Goal: Task Accomplishment & Management: Complete application form

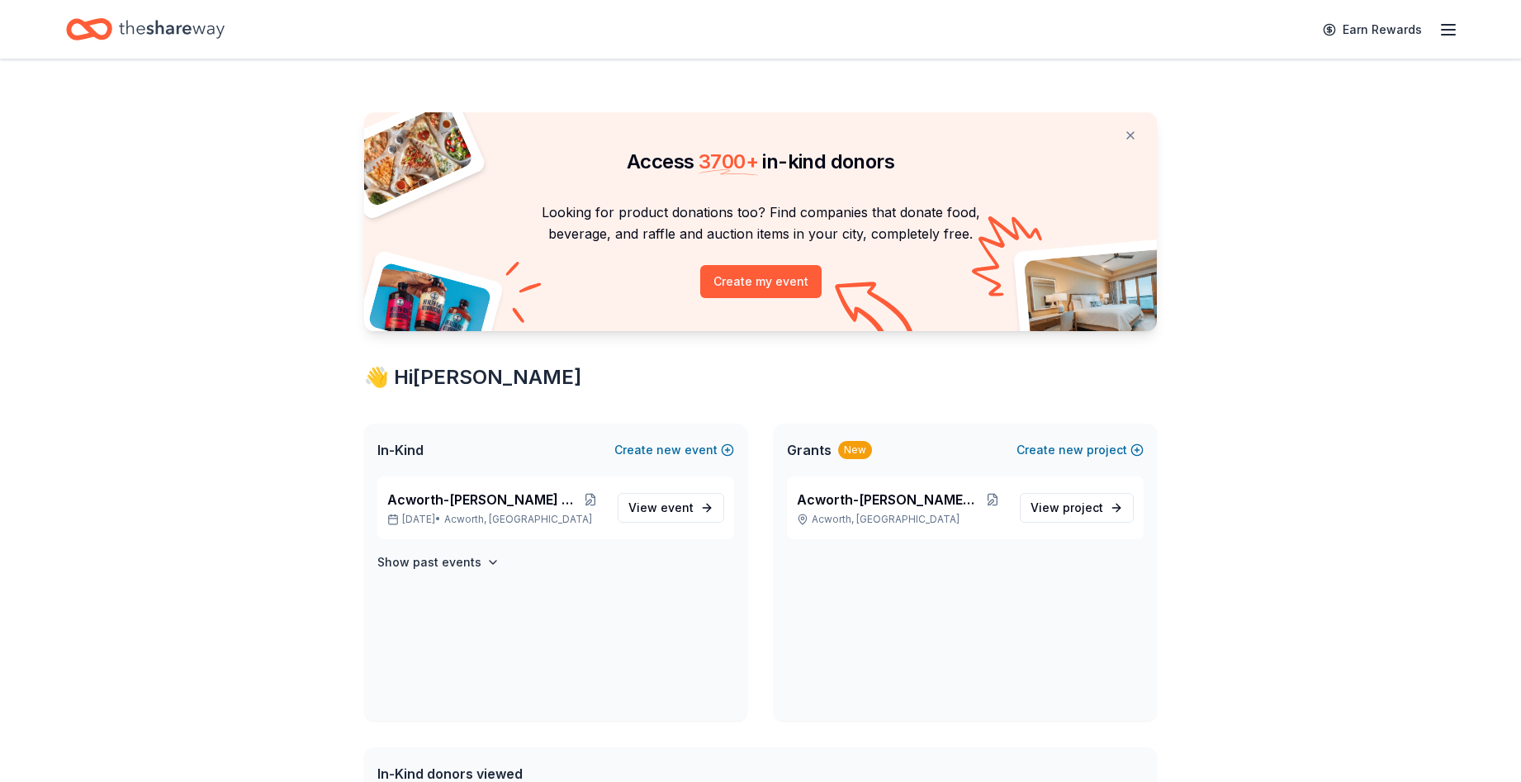
click at [1455, 27] on icon "button" at bounding box center [1449, 30] width 20 height 20
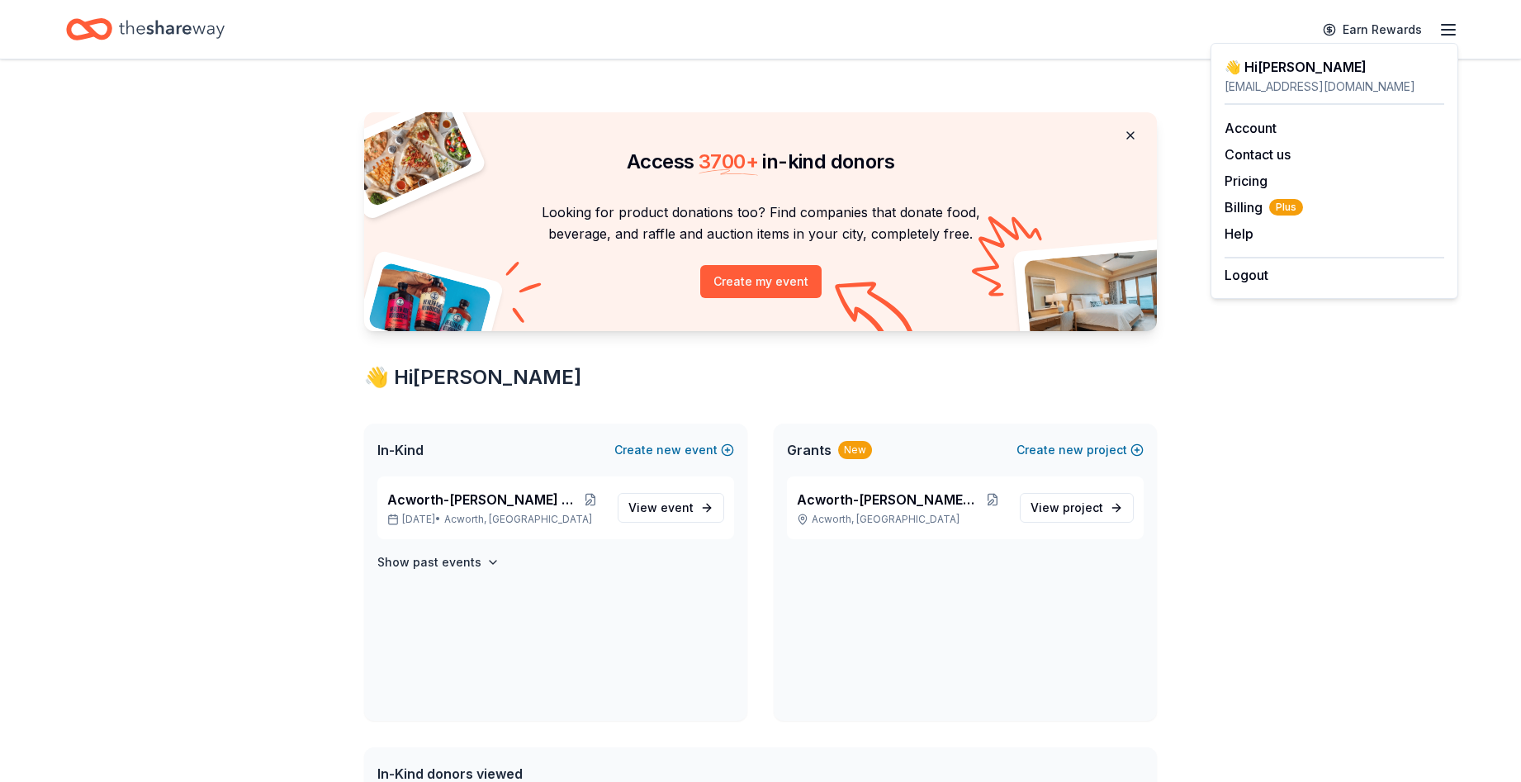
click at [1128, 135] on button at bounding box center [1131, 135] width 40 height 33
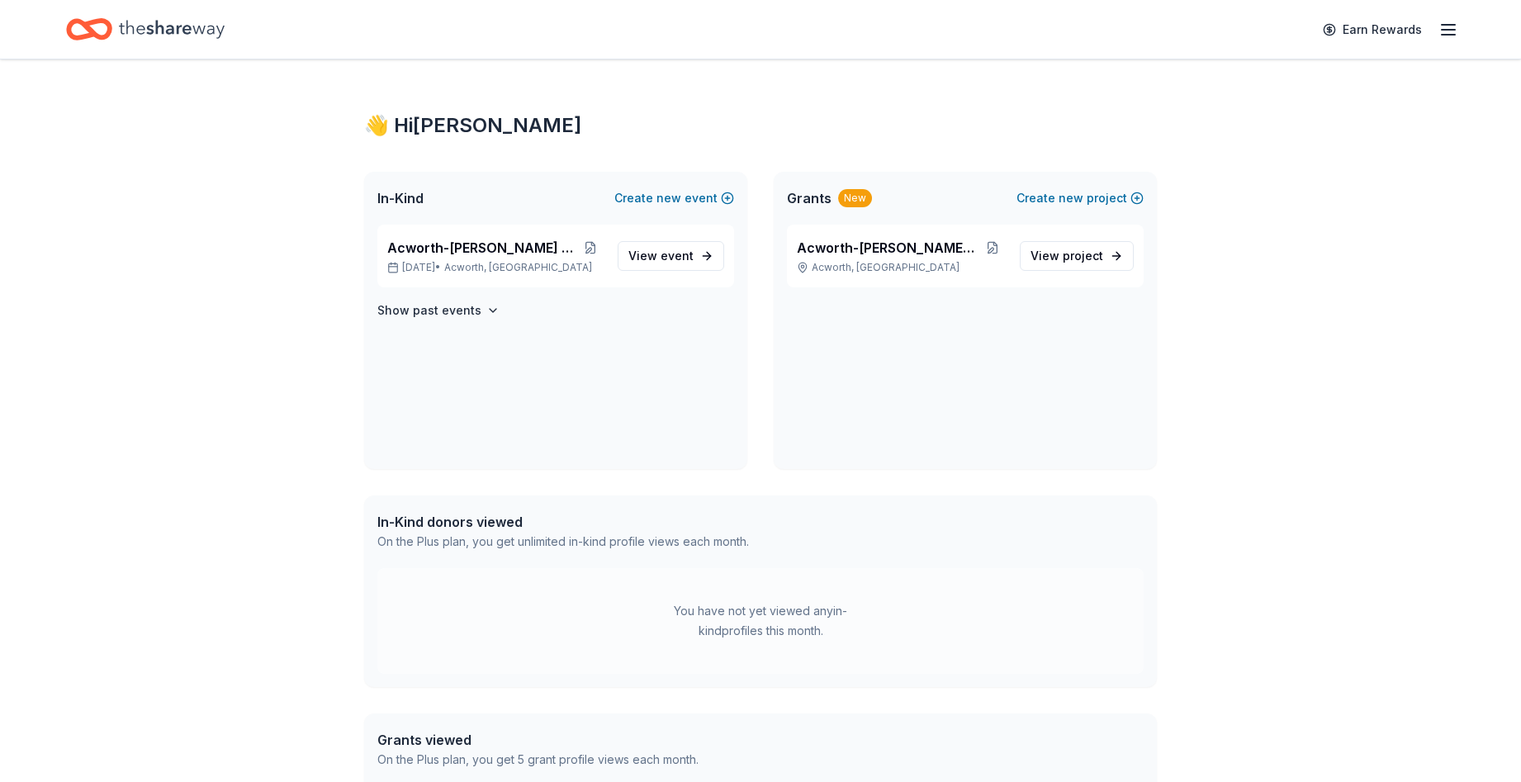
click at [397, 196] on span "In-Kind" at bounding box center [400, 198] width 46 height 20
click at [654, 255] on span "View event" at bounding box center [660, 256] width 65 height 20
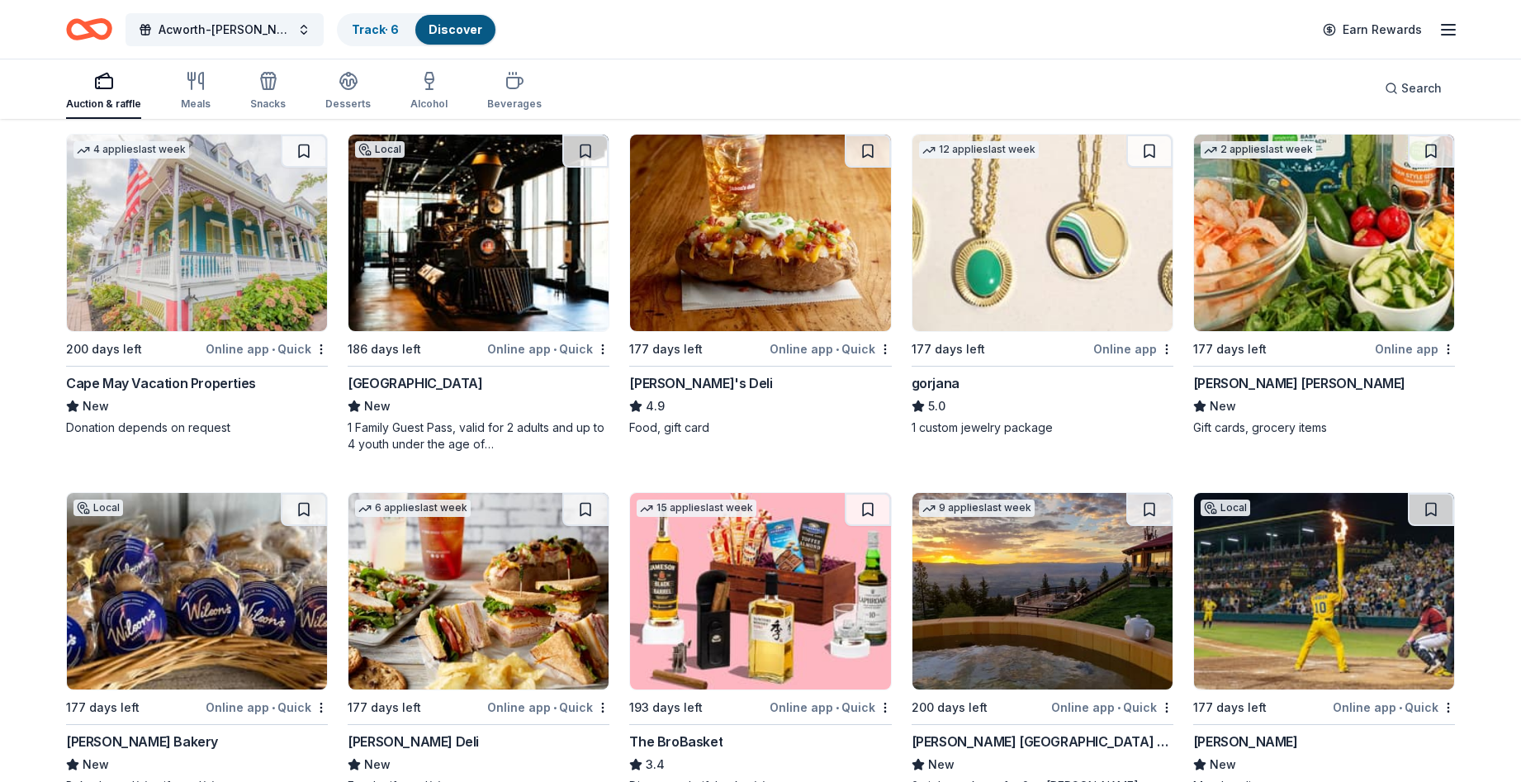
scroll to position [4294, 0]
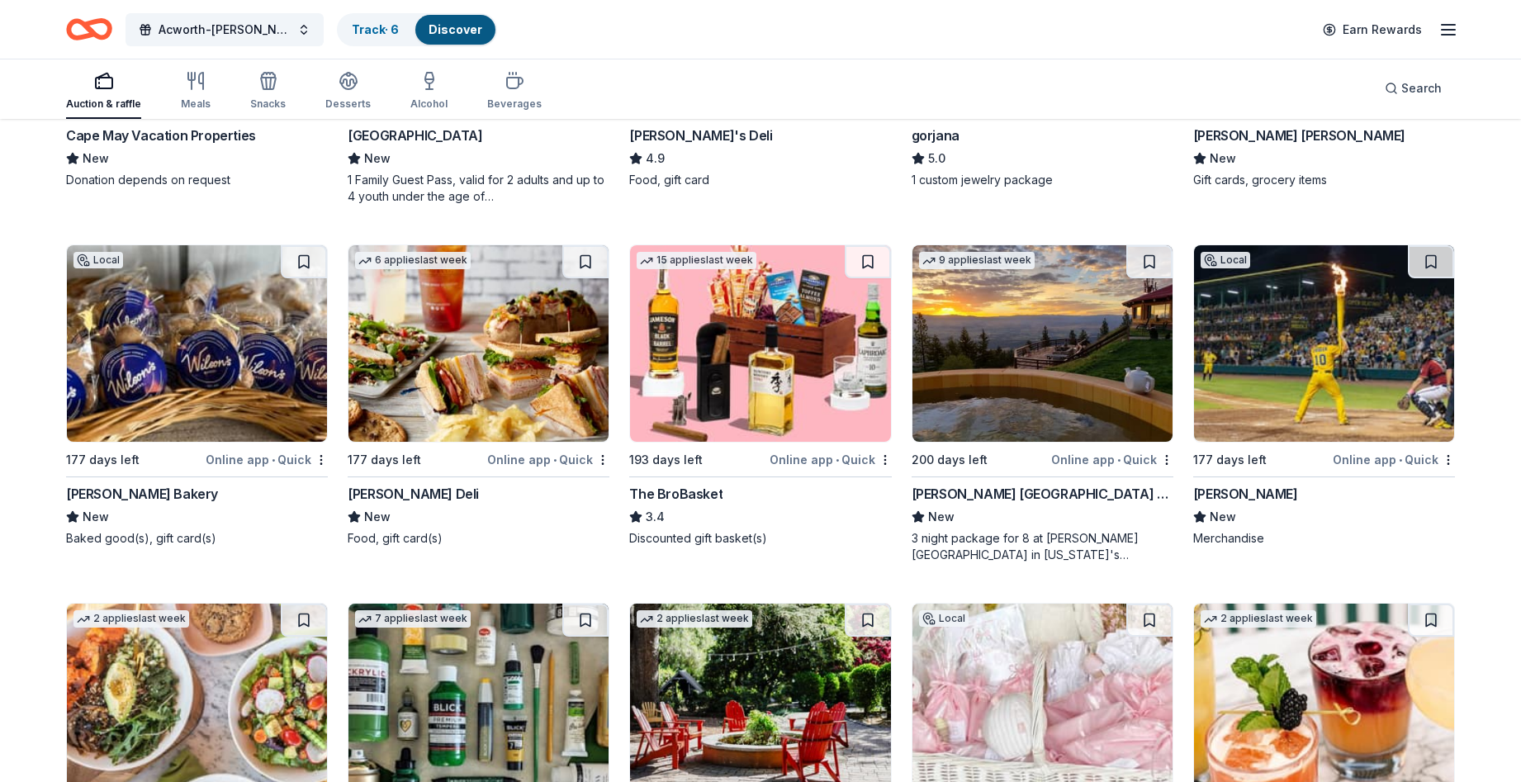
click at [419, 495] on div "[PERSON_NAME] Deli" at bounding box center [413, 494] width 131 height 20
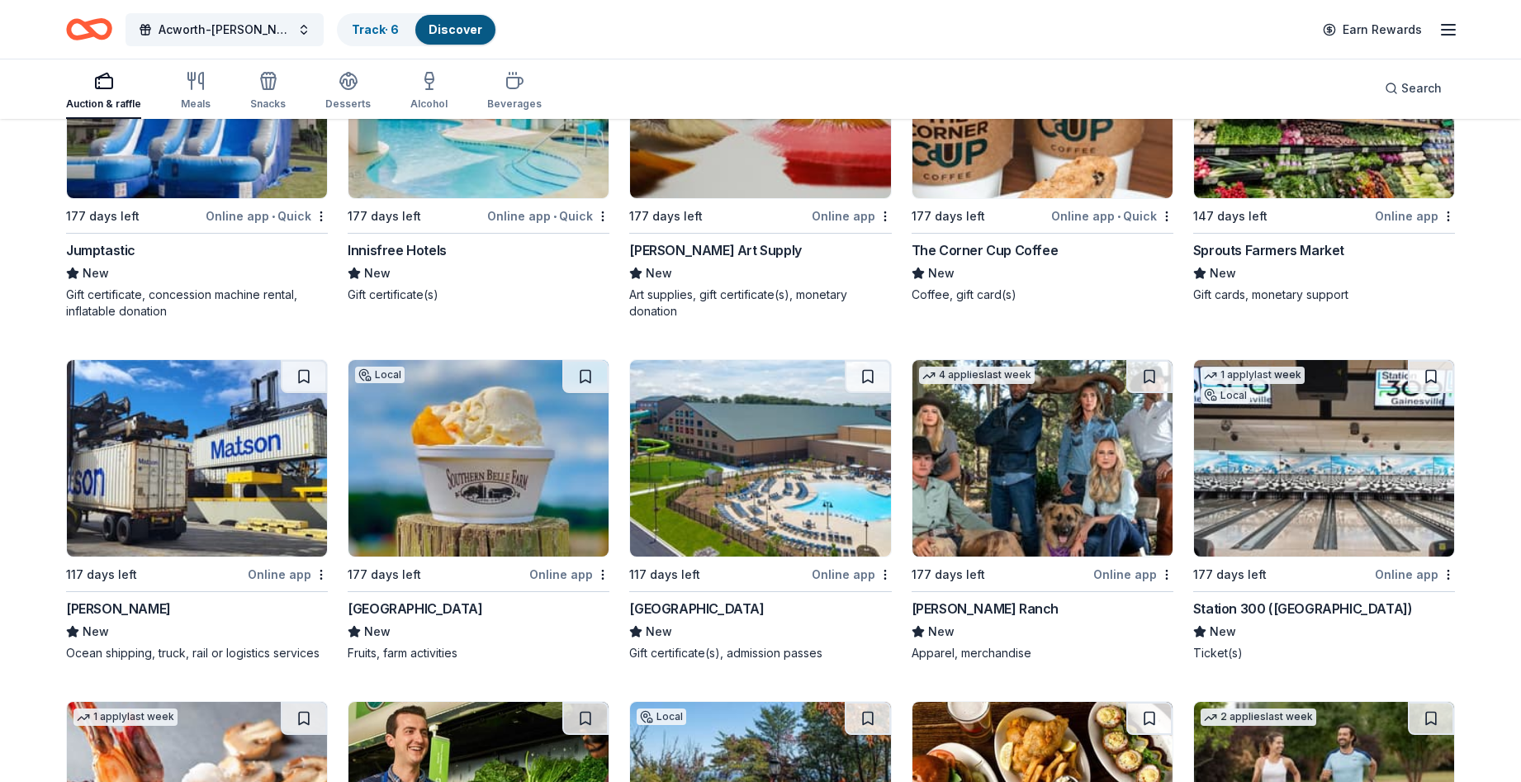
scroll to position [6849, 0]
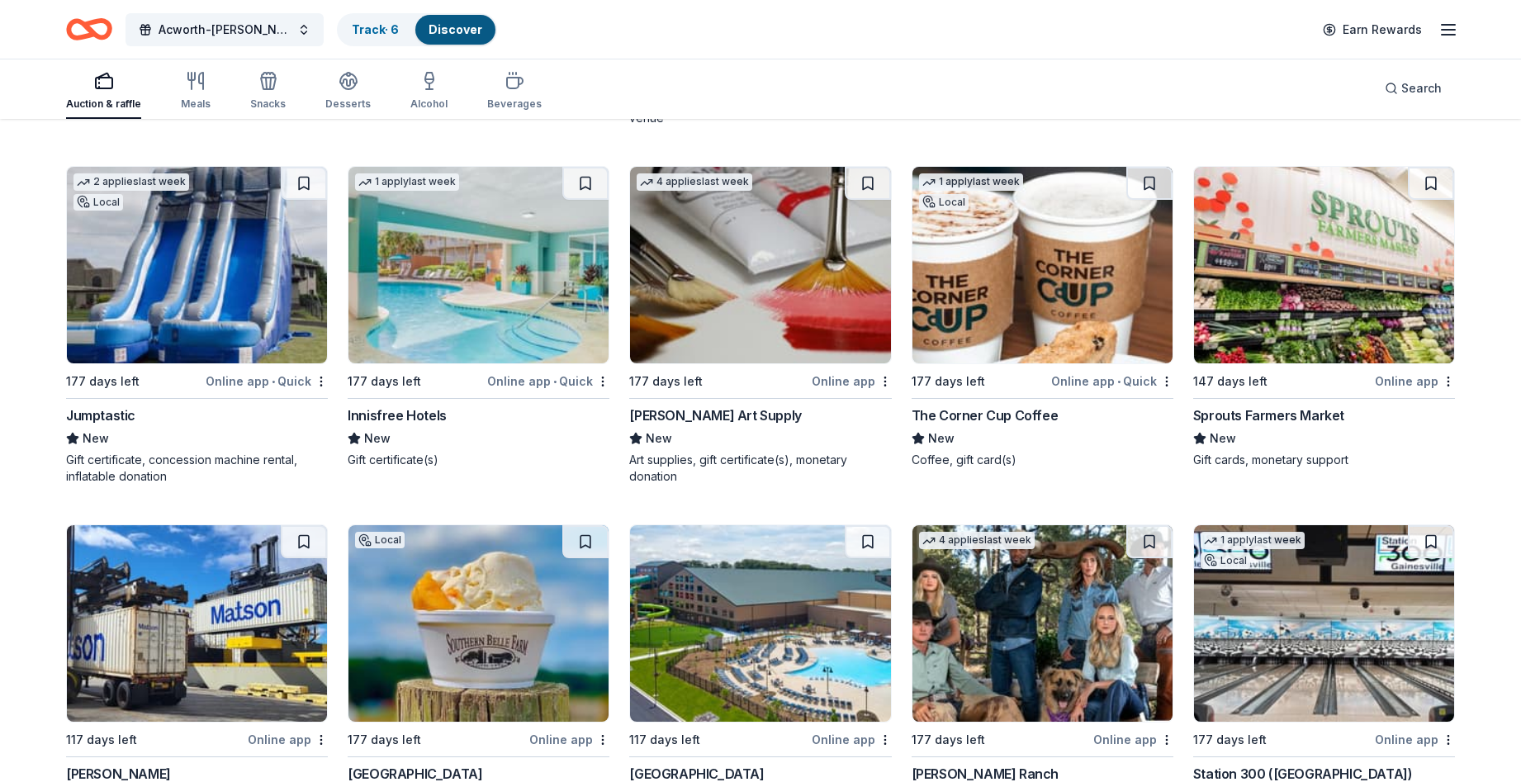
click at [1392, 382] on div "Online app" at bounding box center [1415, 381] width 80 height 21
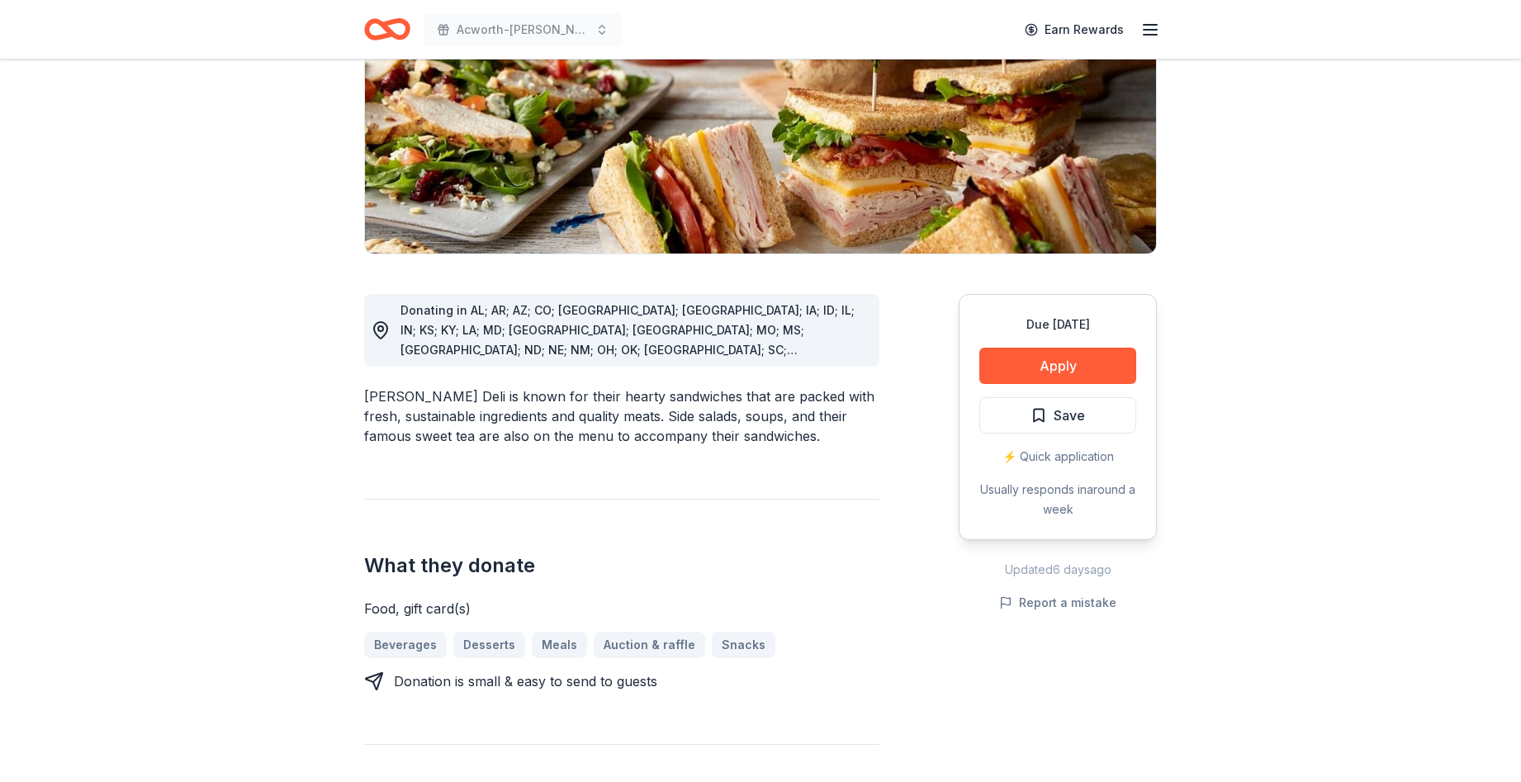
scroll to position [248, 0]
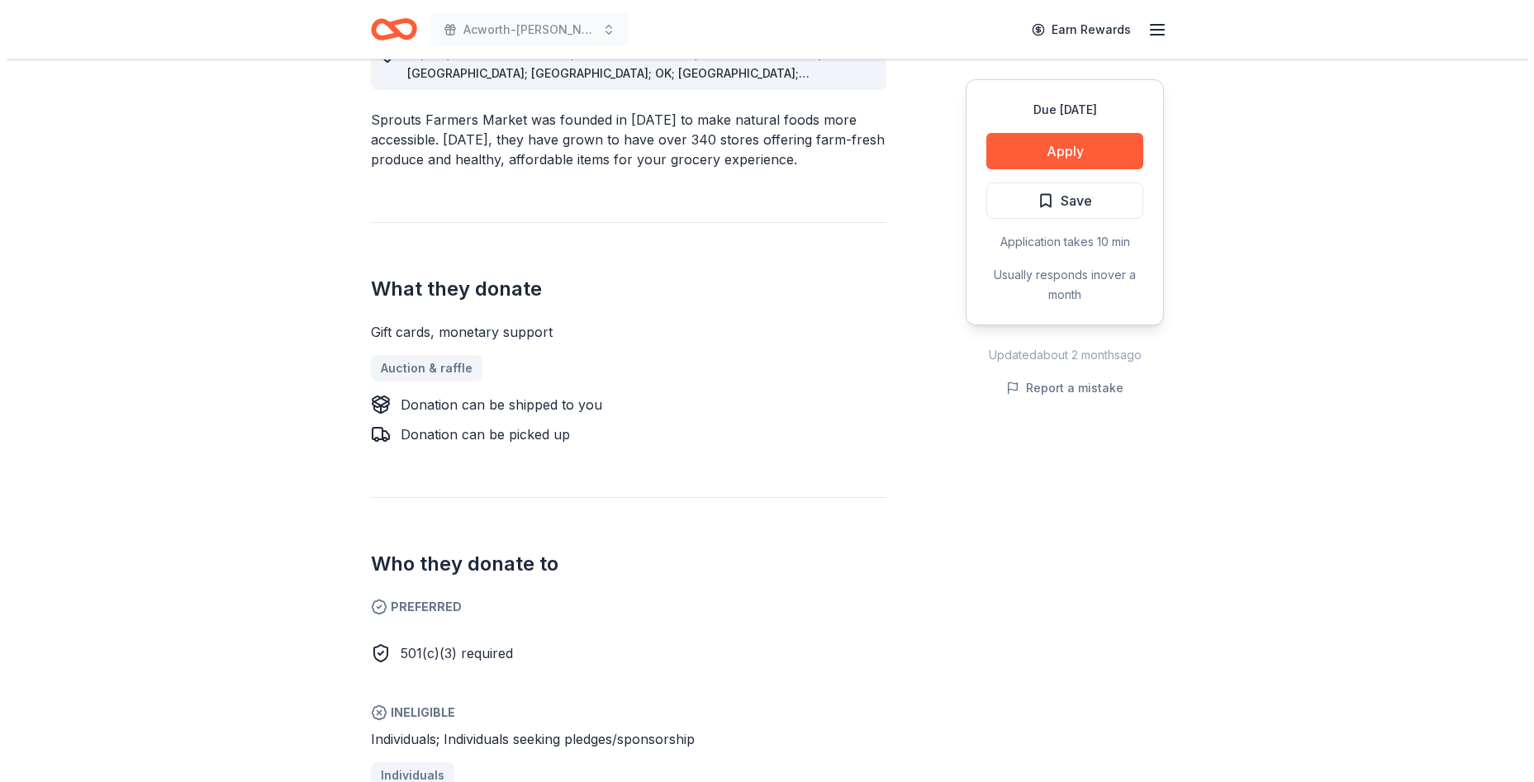
scroll to position [496, 0]
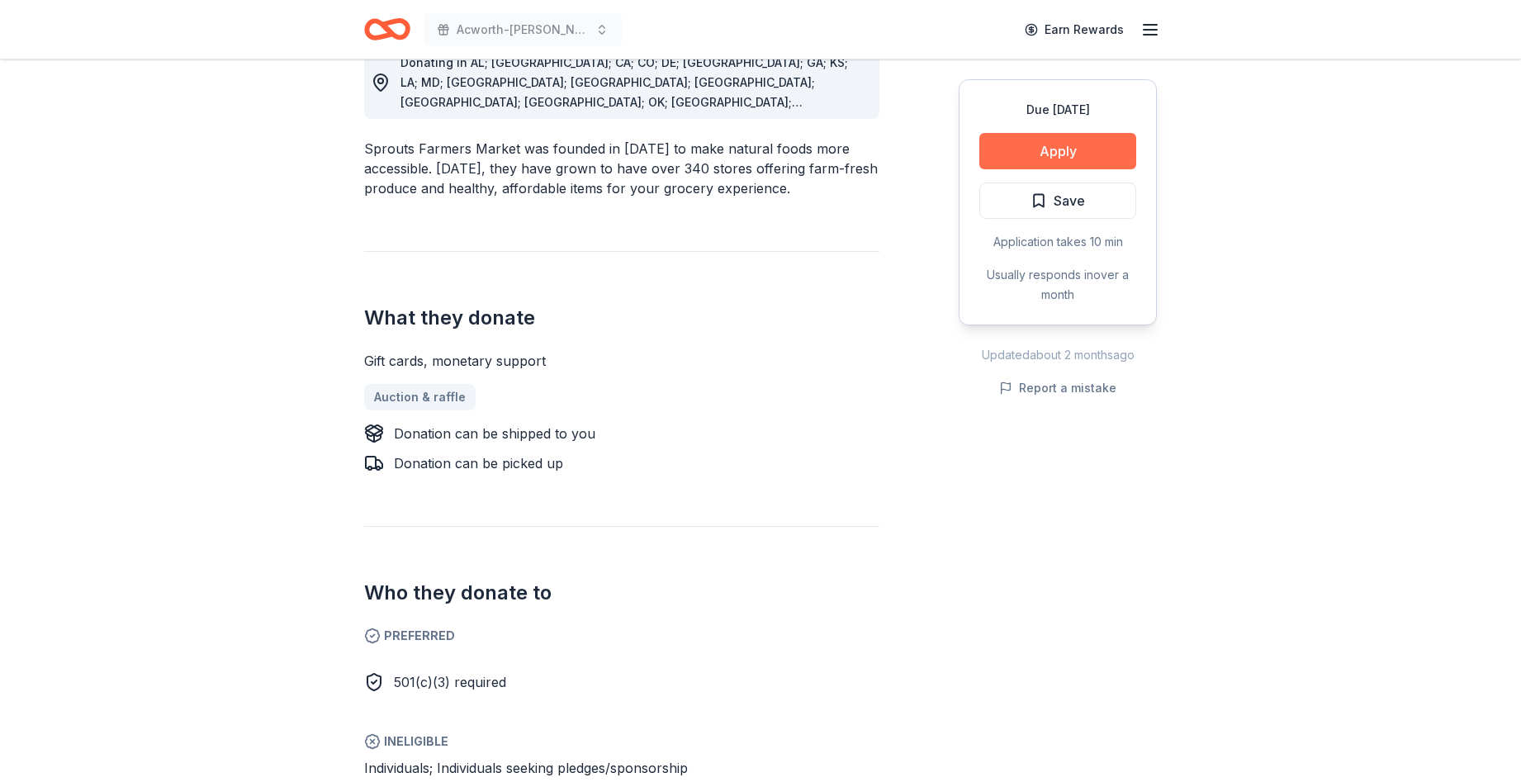
click at [1038, 152] on button "Apply" at bounding box center [1057, 151] width 157 height 36
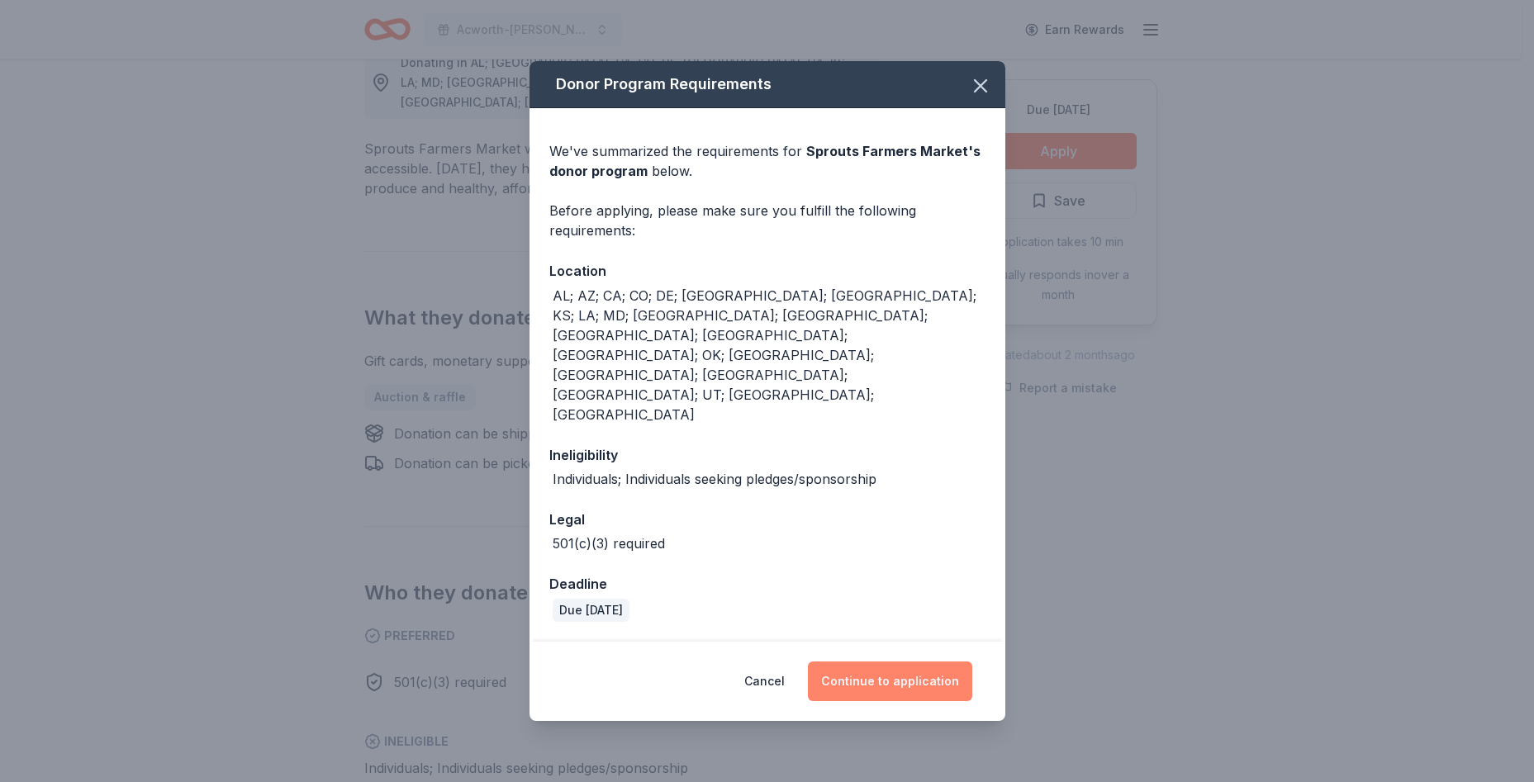
click at [893, 662] on button "Continue to application" at bounding box center [890, 682] width 164 height 40
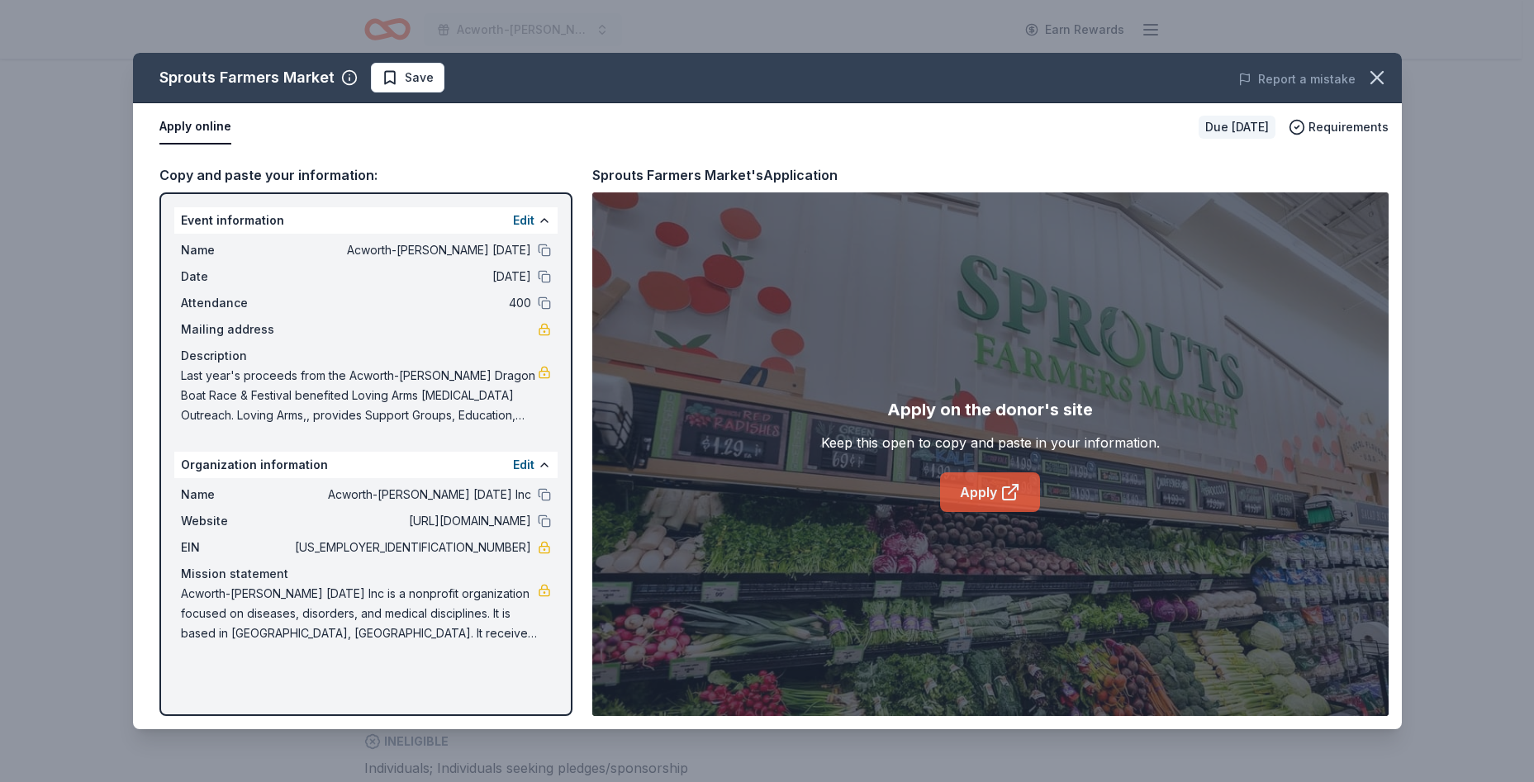
click at [984, 491] on link "Apply" at bounding box center [990, 492] width 100 height 40
